Goal: Task Accomplishment & Management: Complete application form

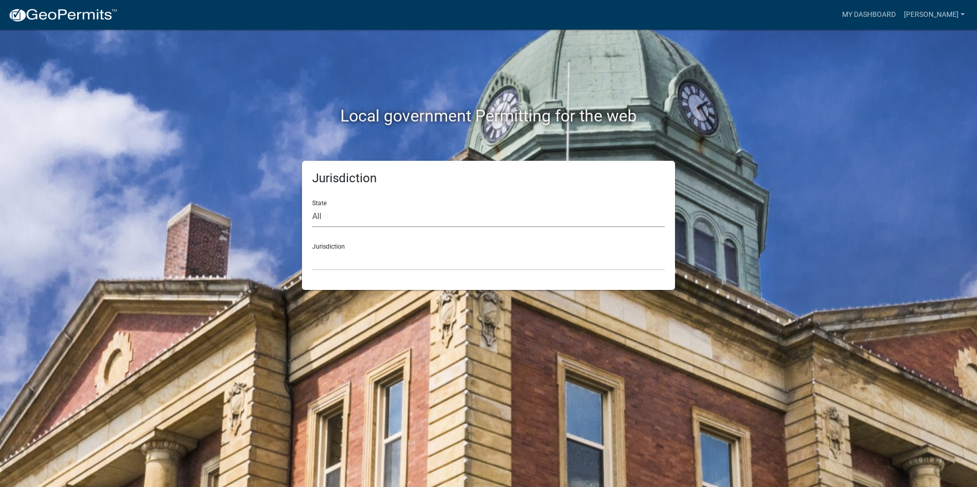
click at [346, 214] on select "All [US_STATE] [US_STATE] [US_STATE] [US_STATE] [US_STATE] [US_STATE] [US_STATE…" at bounding box center [488, 216] width 352 height 21
select select "[US_STATE]"
click at [312, 206] on select "All [US_STATE] [US_STATE] [US_STATE] [US_STATE] [US_STATE] [US_STATE] [US_STATE…" at bounding box center [488, 216] width 352 height 21
click at [343, 262] on select "[GEOGRAPHIC_DATA], [US_STATE] [GEOGRAPHIC_DATA], [US_STATE] [GEOGRAPHIC_DATA], …" at bounding box center [488, 260] width 352 height 21
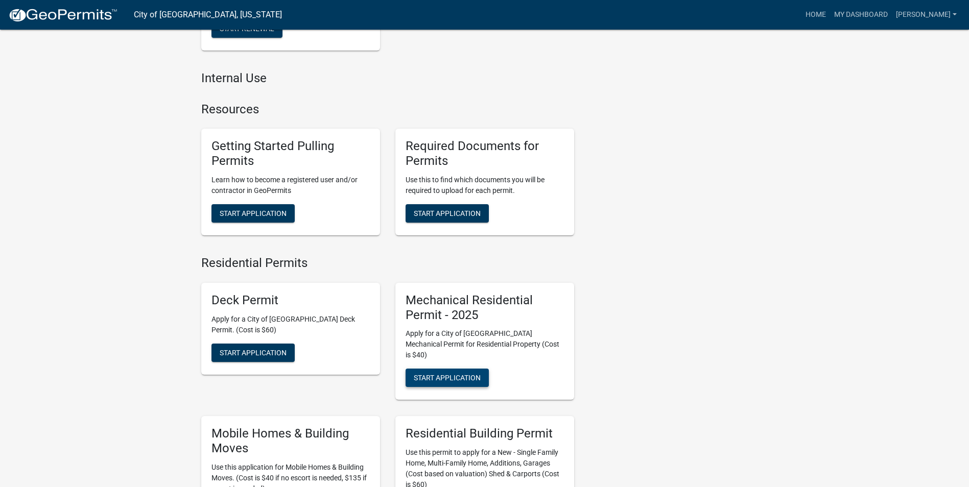
scroll to position [358, 0]
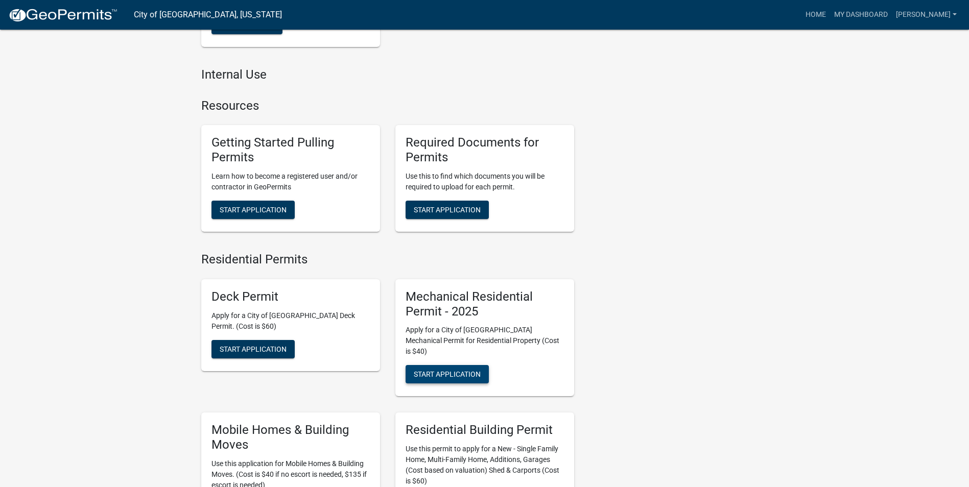
click at [447, 370] on span "Start Application" at bounding box center [447, 374] width 67 height 8
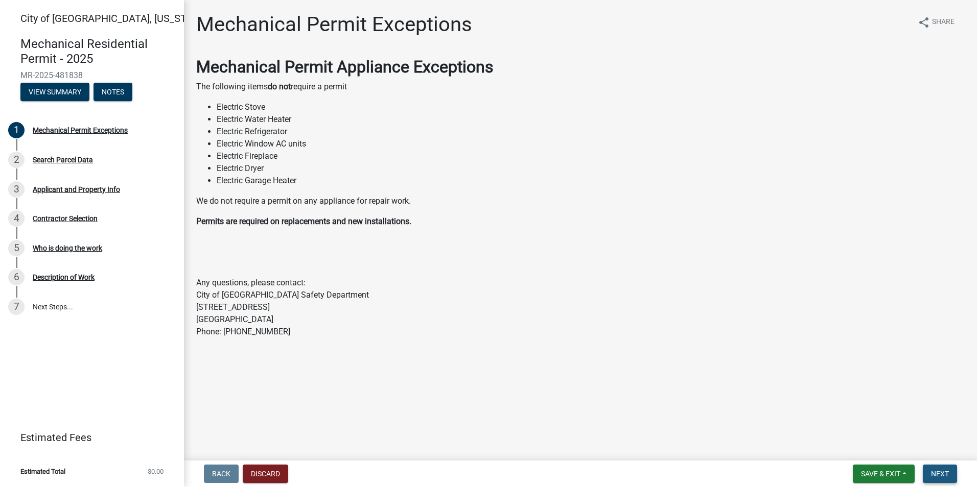
click at [938, 480] on button "Next" at bounding box center [940, 474] width 34 height 18
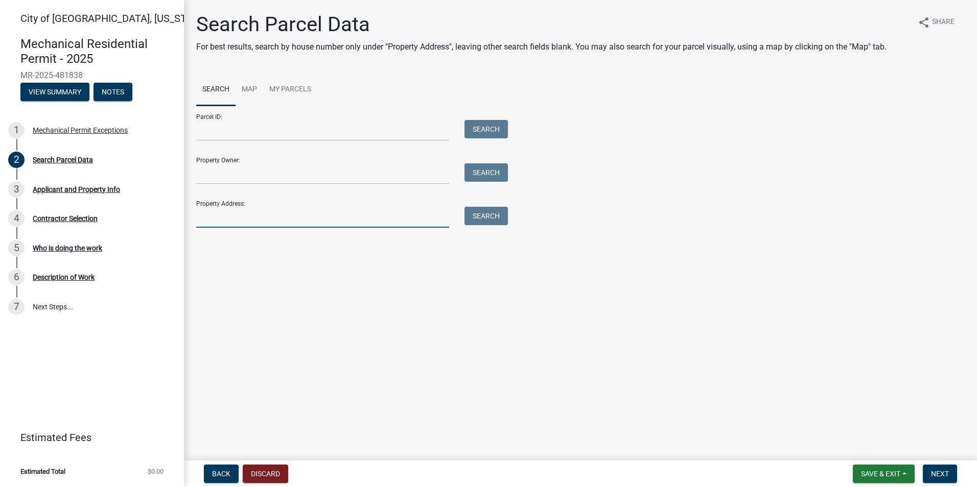
click at [214, 213] on input "Property Address:" at bounding box center [322, 217] width 253 height 21
click at [206, 214] on input "Property Address:" at bounding box center [322, 217] width 253 height 21
type input "1107 S Front"
click at [499, 214] on button "Search" at bounding box center [485, 216] width 43 height 18
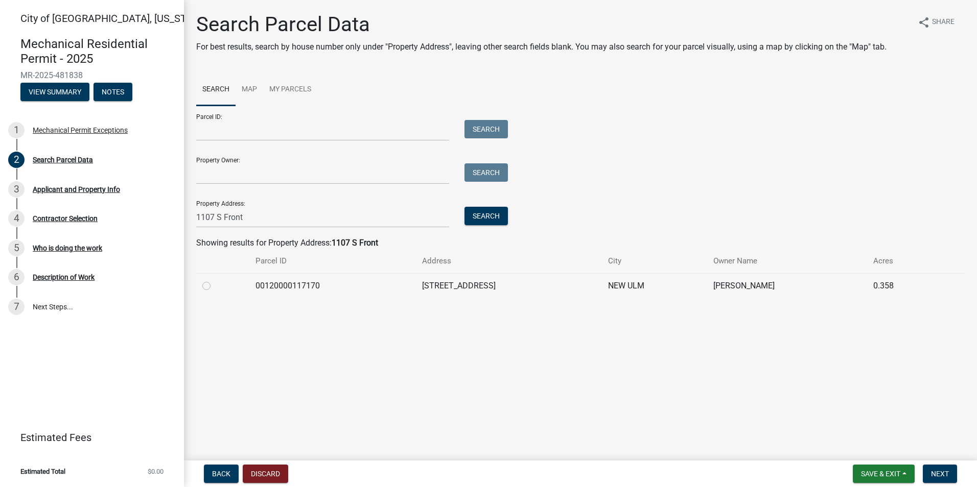
click at [215, 280] on label at bounding box center [215, 280] width 0 height 0
click at [215, 286] on input "radio" at bounding box center [218, 283] width 7 height 7
radio input "true"
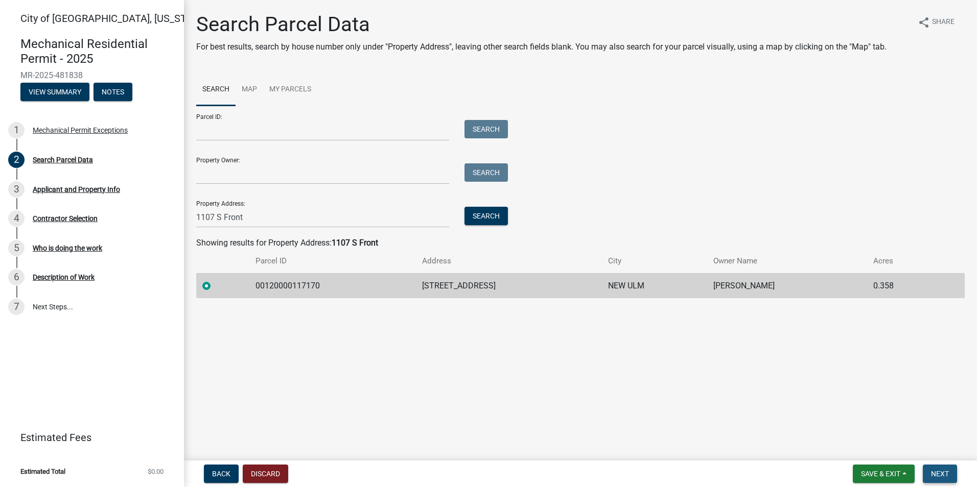
click at [934, 472] on span "Next" at bounding box center [940, 474] width 18 height 8
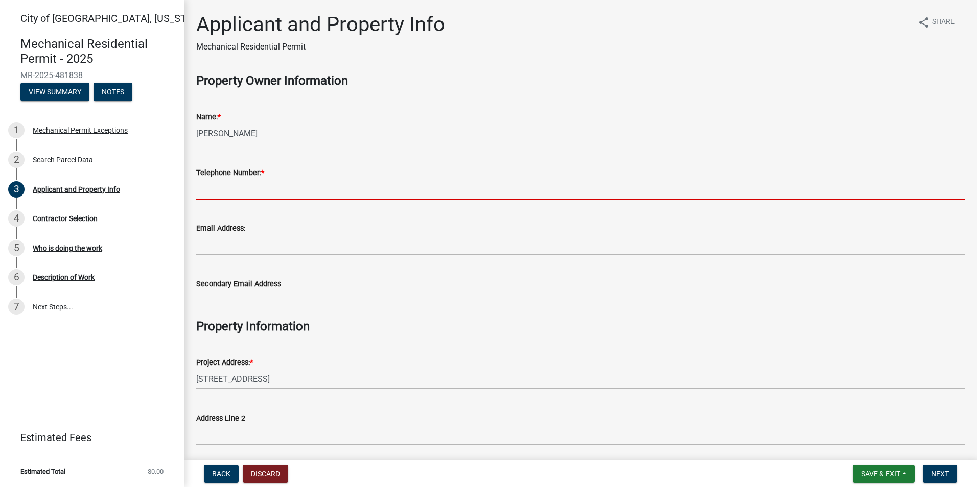
click at [228, 190] on input "Telephone Number: *" at bounding box center [580, 189] width 768 height 21
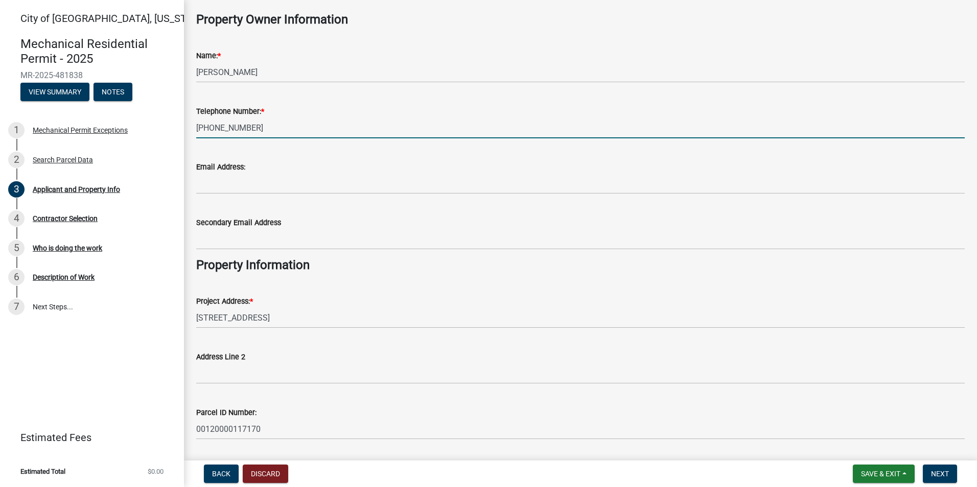
scroll to position [175, 0]
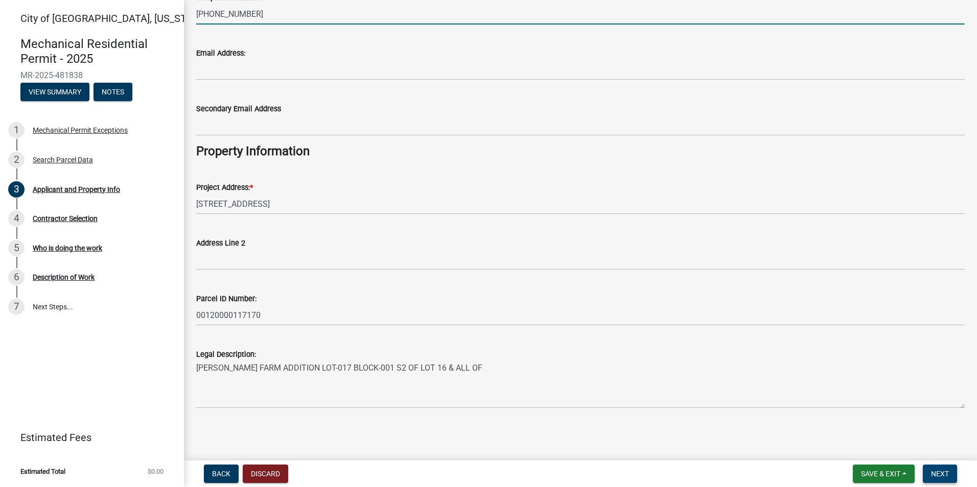
type input "[PHONE_NUMBER]"
click at [938, 472] on span "Next" at bounding box center [940, 474] width 18 height 8
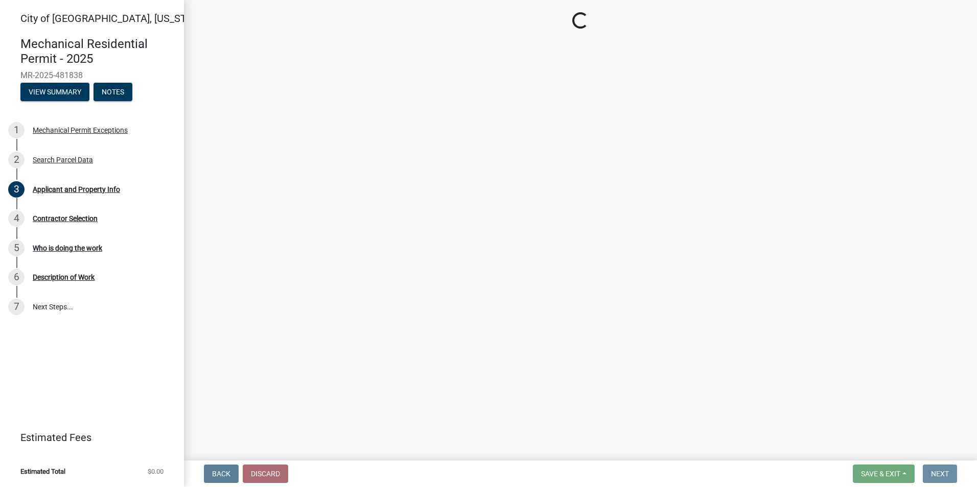
scroll to position [0, 0]
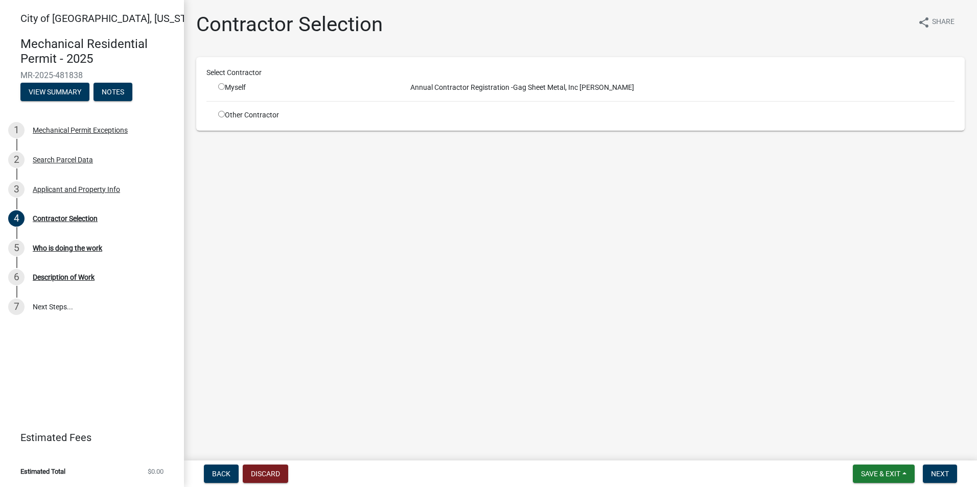
click at [216, 89] on div "Myself" at bounding box center [304, 87] width 188 height 11
click at [221, 89] on input "radio" at bounding box center [221, 86] width 7 height 7
radio input "true"
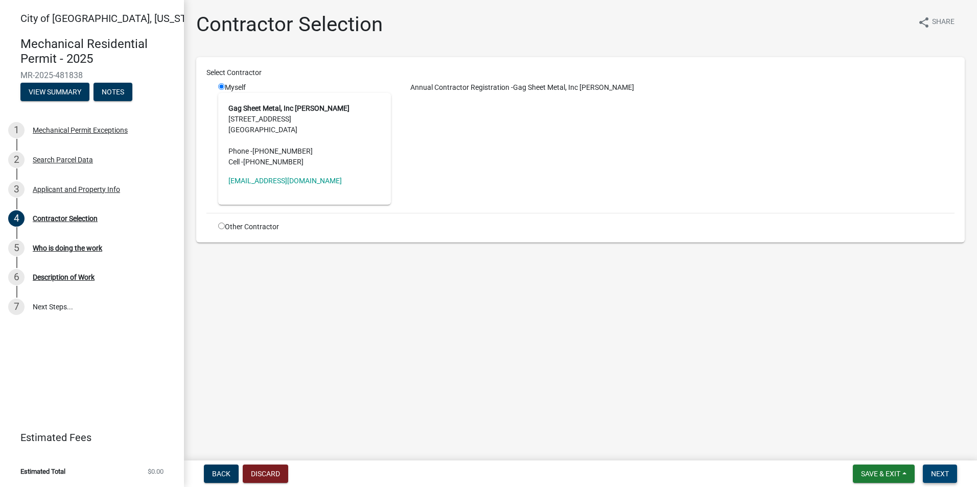
click at [948, 479] on button "Next" at bounding box center [940, 474] width 34 height 18
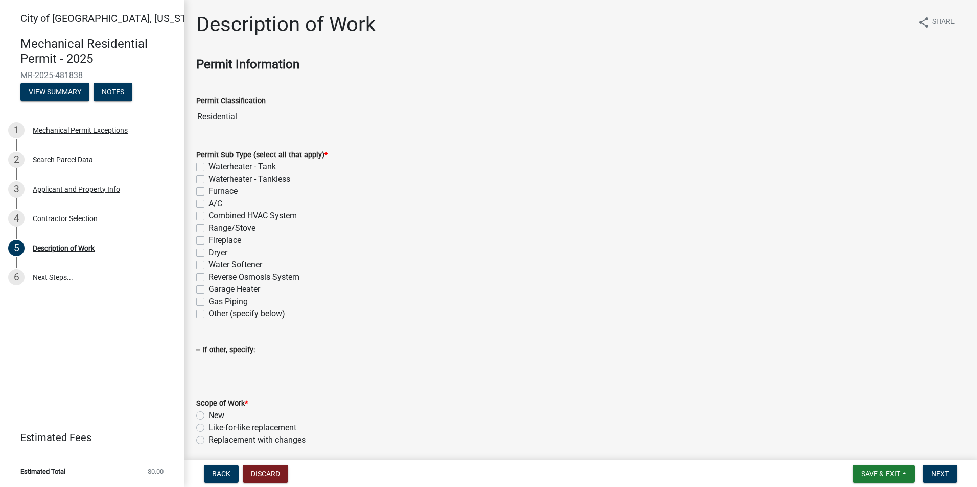
click at [208, 167] on label "Waterheater - Tank" at bounding box center [241, 167] width 67 height 12
click at [208, 167] on input "Waterheater - Tank" at bounding box center [211, 164] width 7 height 7
checkbox input "true"
checkbox input "false"
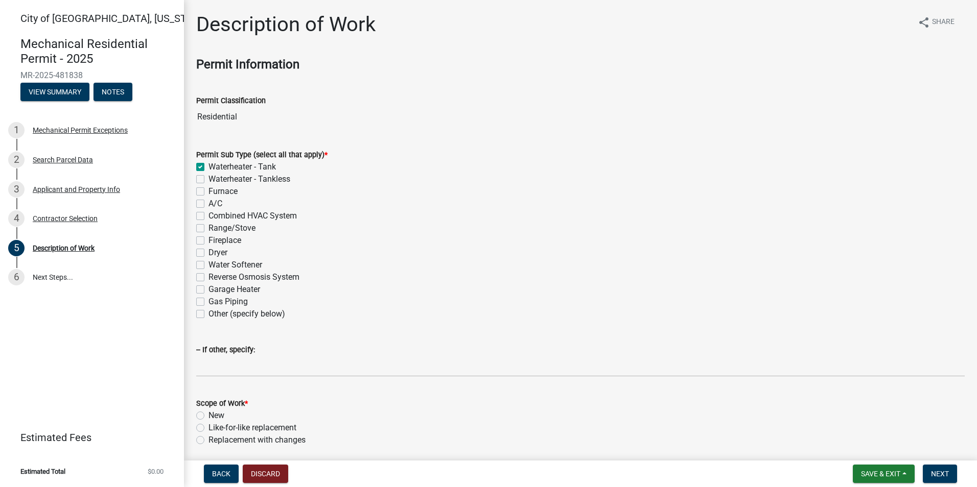
checkbox input "false"
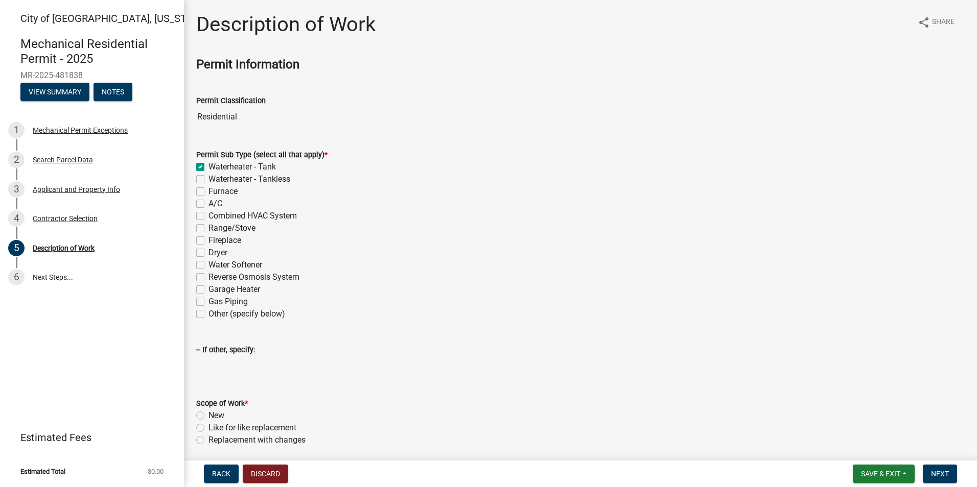
checkbox input "false"
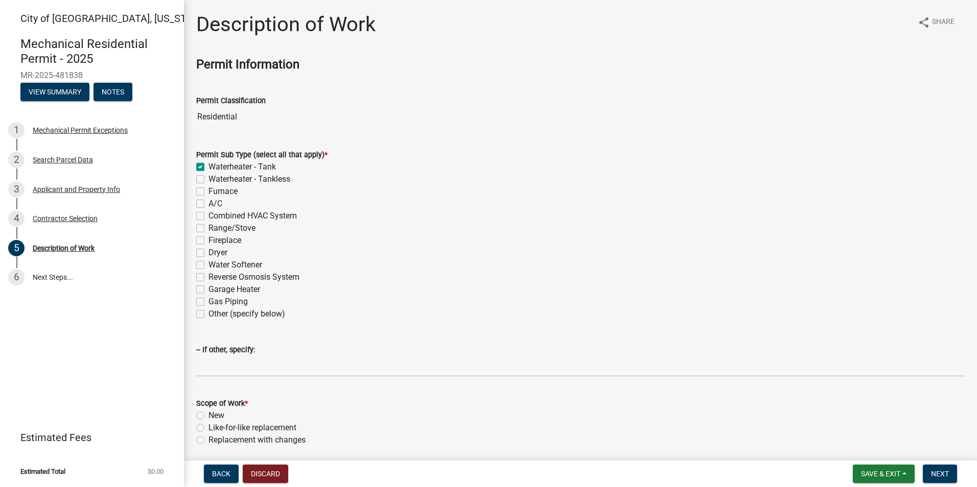
click at [208, 428] on label "Like-for-like replacement" at bounding box center [252, 428] width 88 height 12
click at [208, 428] on input "Like-for-like replacement" at bounding box center [211, 425] width 7 height 7
radio input "true"
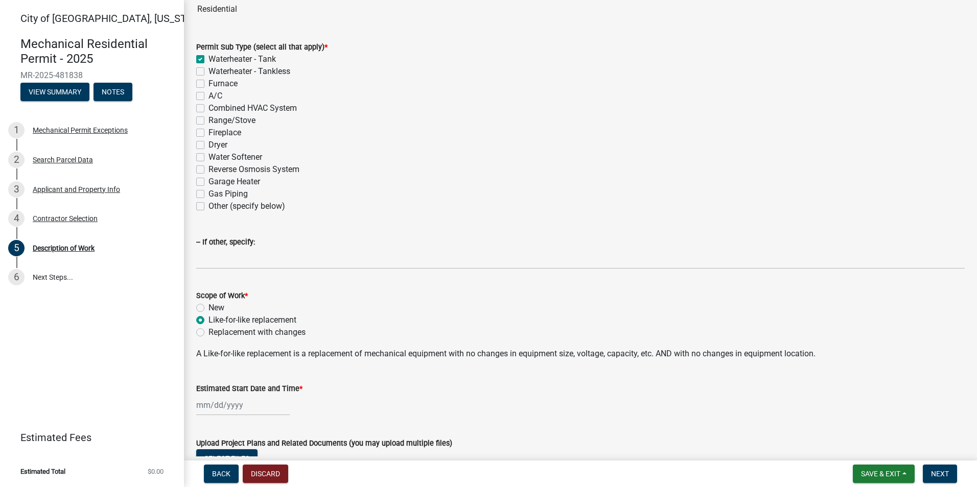
scroll to position [191, 0]
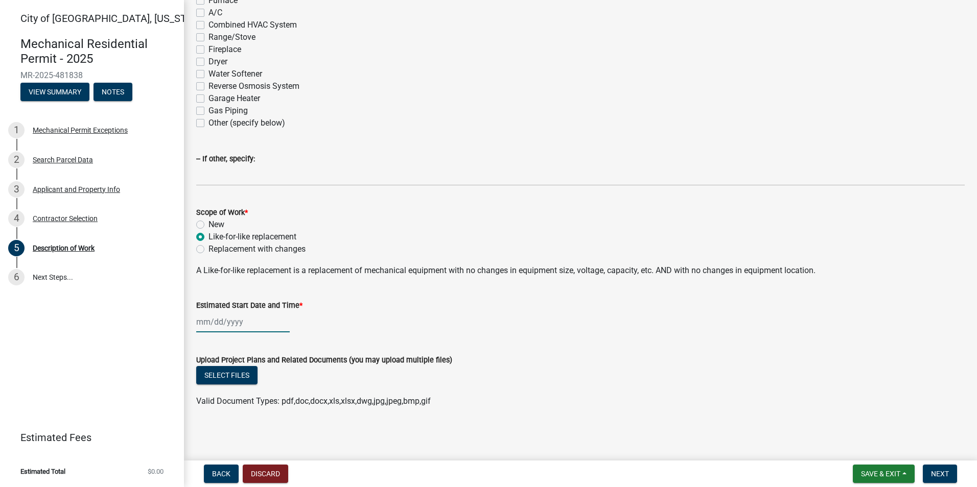
click at [211, 328] on div at bounding box center [242, 322] width 93 height 21
select select "9"
select select "2025"
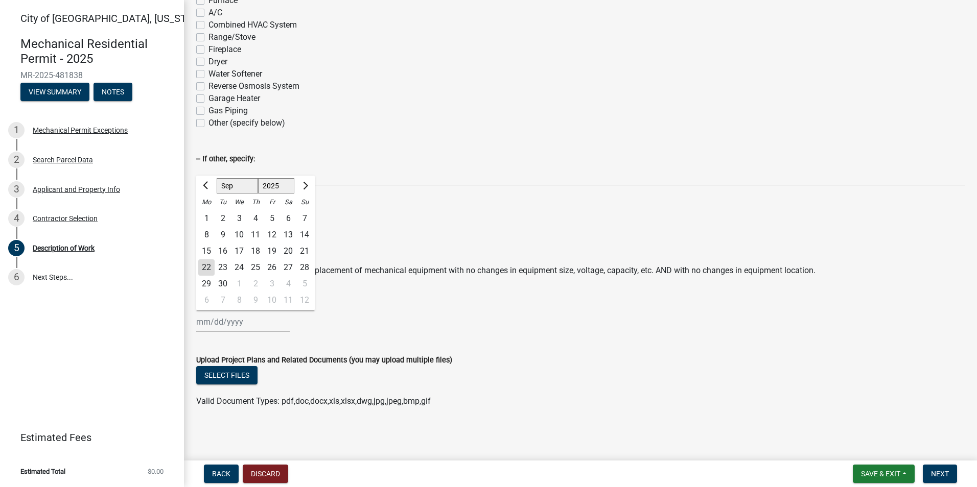
click at [208, 269] on div "22" at bounding box center [206, 268] width 16 height 16
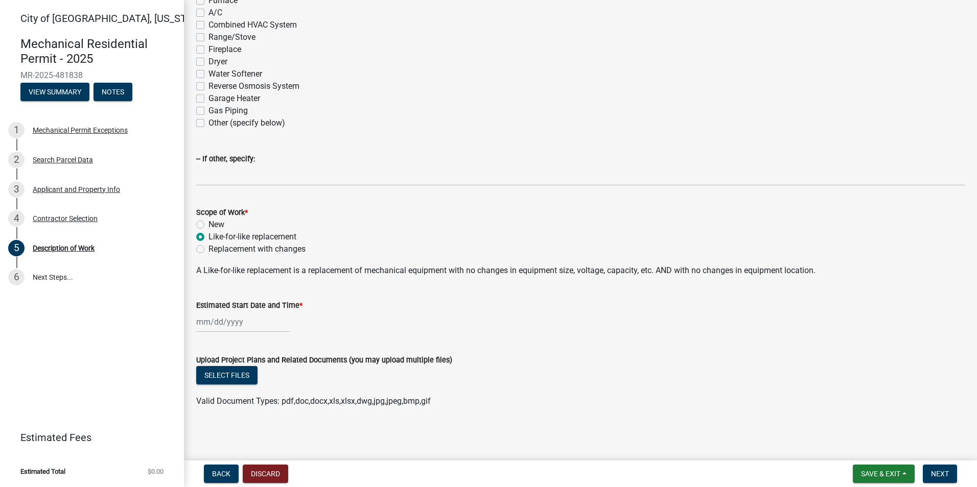
type input "[DATE]"
click at [927, 473] on button "Next" at bounding box center [940, 474] width 34 height 18
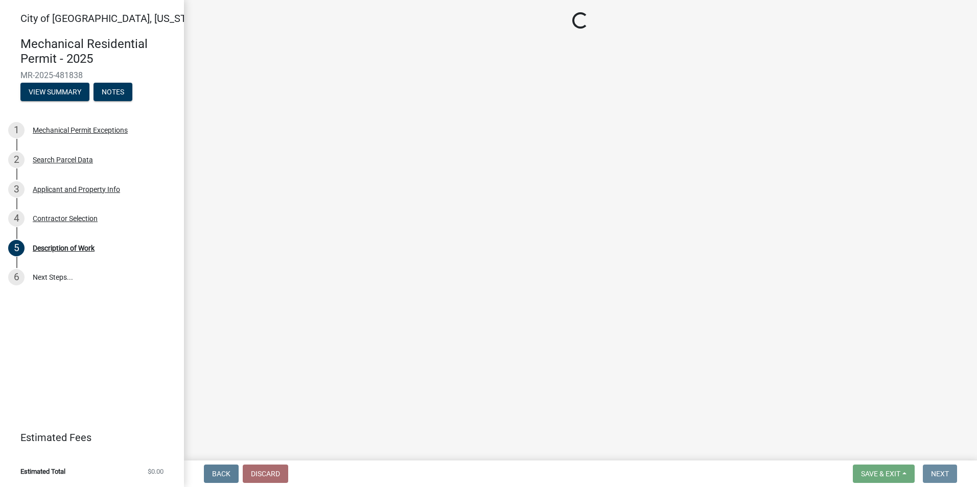
scroll to position [0, 0]
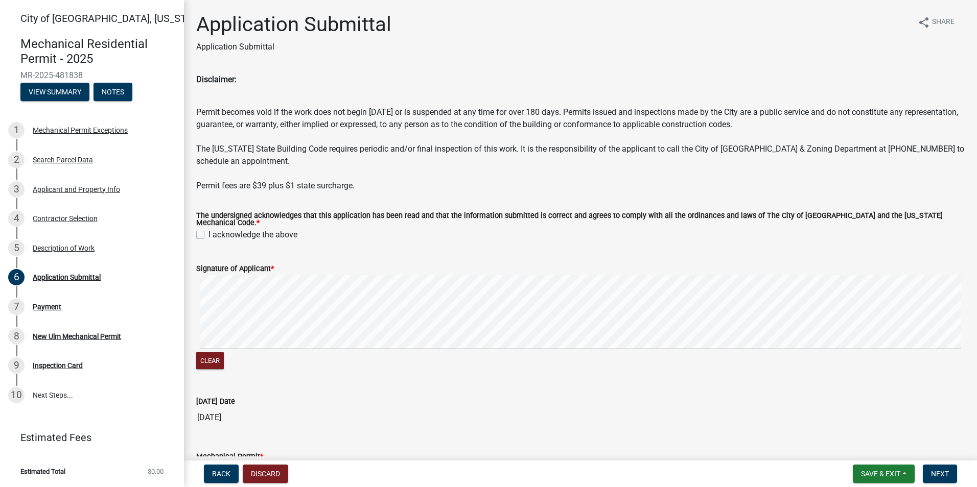
click at [195, 233] on div "The undersigned acknowledges that this application has been read and that the i…" at bounding box center [580, 220] width 784 height 41
click at [208, 231] on label "I acknowledge the above" at bounding box center [252, 235] width 89 height 12
click at [208, 231] on input "I acknowledge the above" at bounding box center [211, 232] width 7 height 7
checkbox input "true"
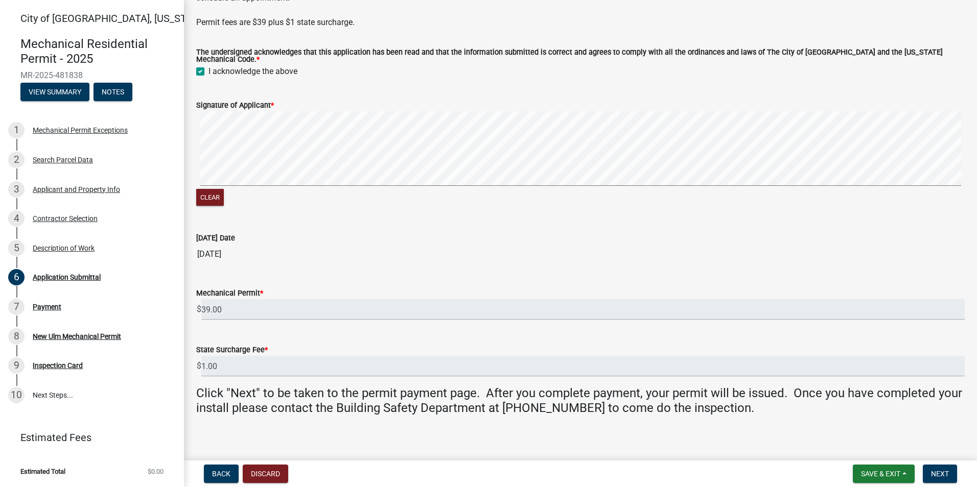
scroll to position [166, 0]
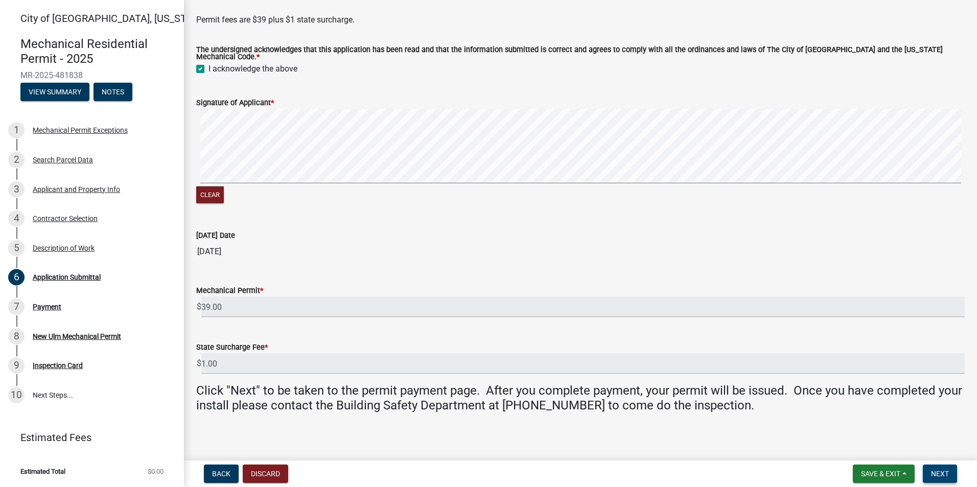
click at [948, 473] on span "Next" at bounding box center [940, 474] width 18 height 8
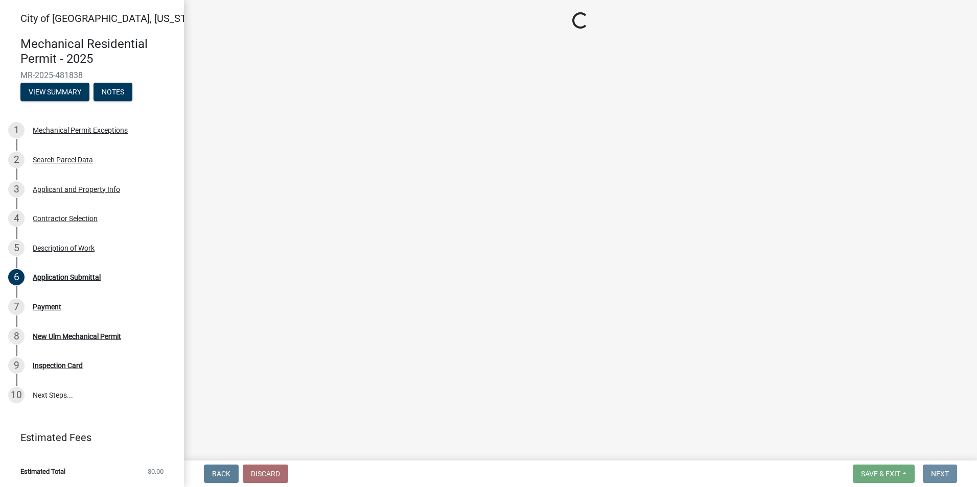
scroll to position [0, 0]
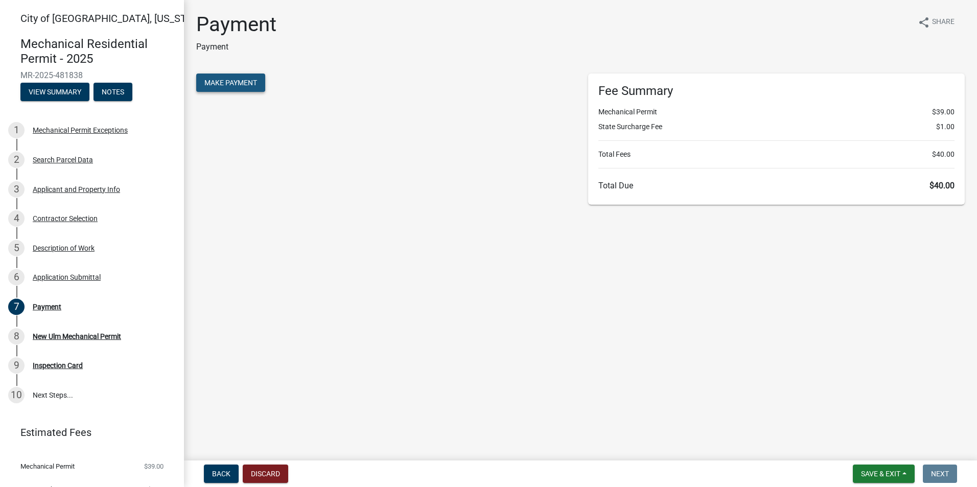
click at [246, 85] on span "Make Payment" at bounding box center [230, 83] width 53 height 8
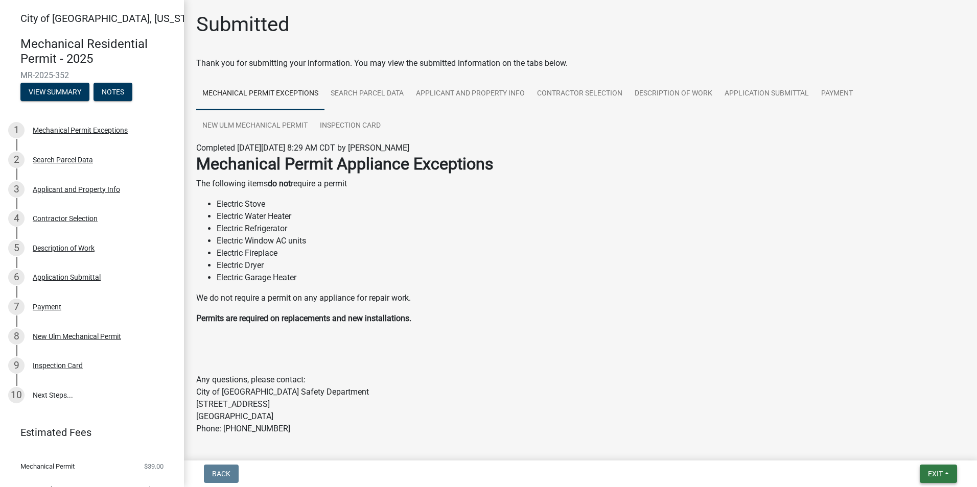
click at [931, 473] on span "Exit" at bounding box center [935, 474] width 15 height 8
click at [680, 322] on p "Permits are required on replacements and new installations." at bounding box center [580, 319] width 768 height 12
